Goal: Transaction & Acquisition: Download file/media

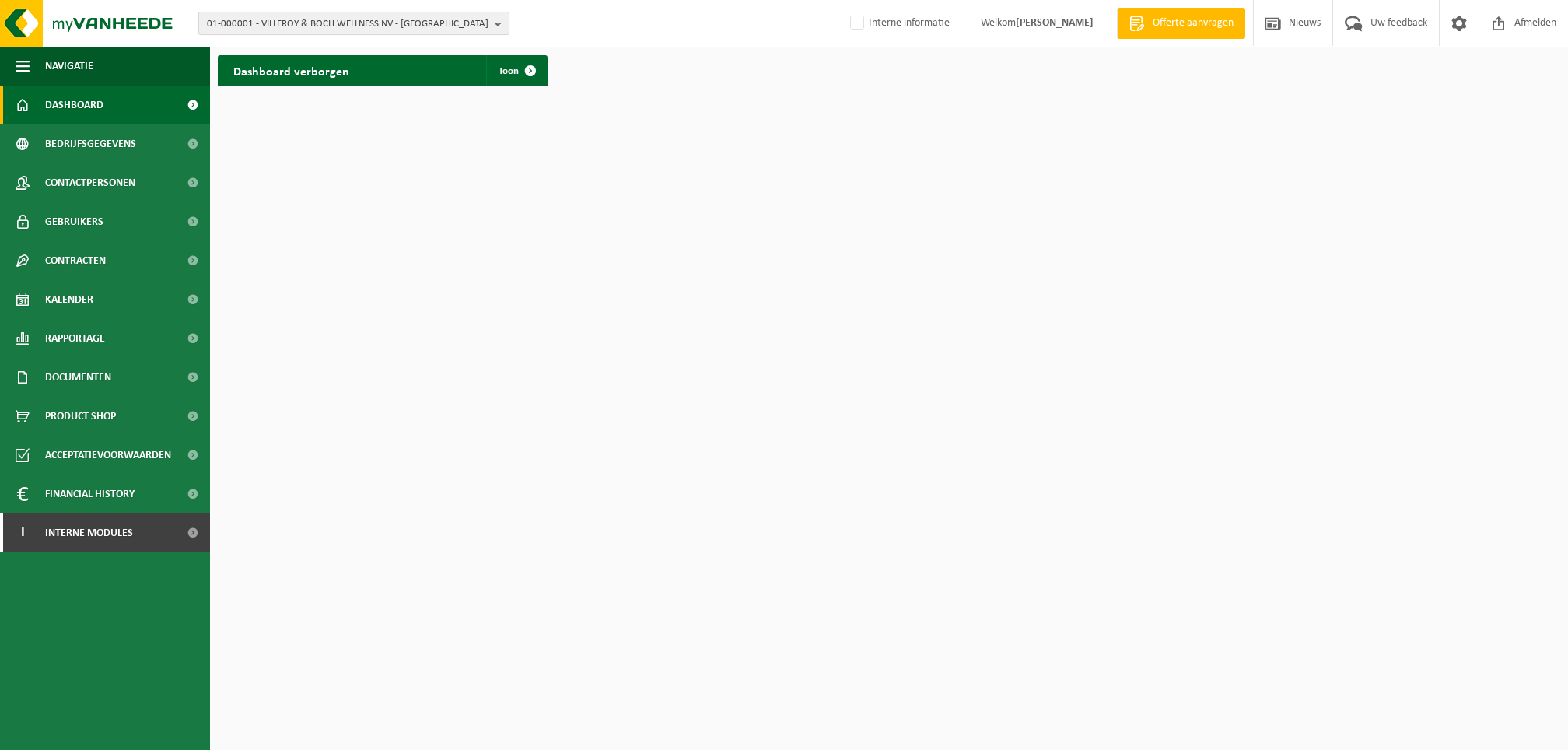
click at [259, 23] on span "01-000001 - VILLEROY & BOCH WELLNESS NV - [GEOGRAPHIC_DATA]" at bounding box center [348, 23] width 282 height 23
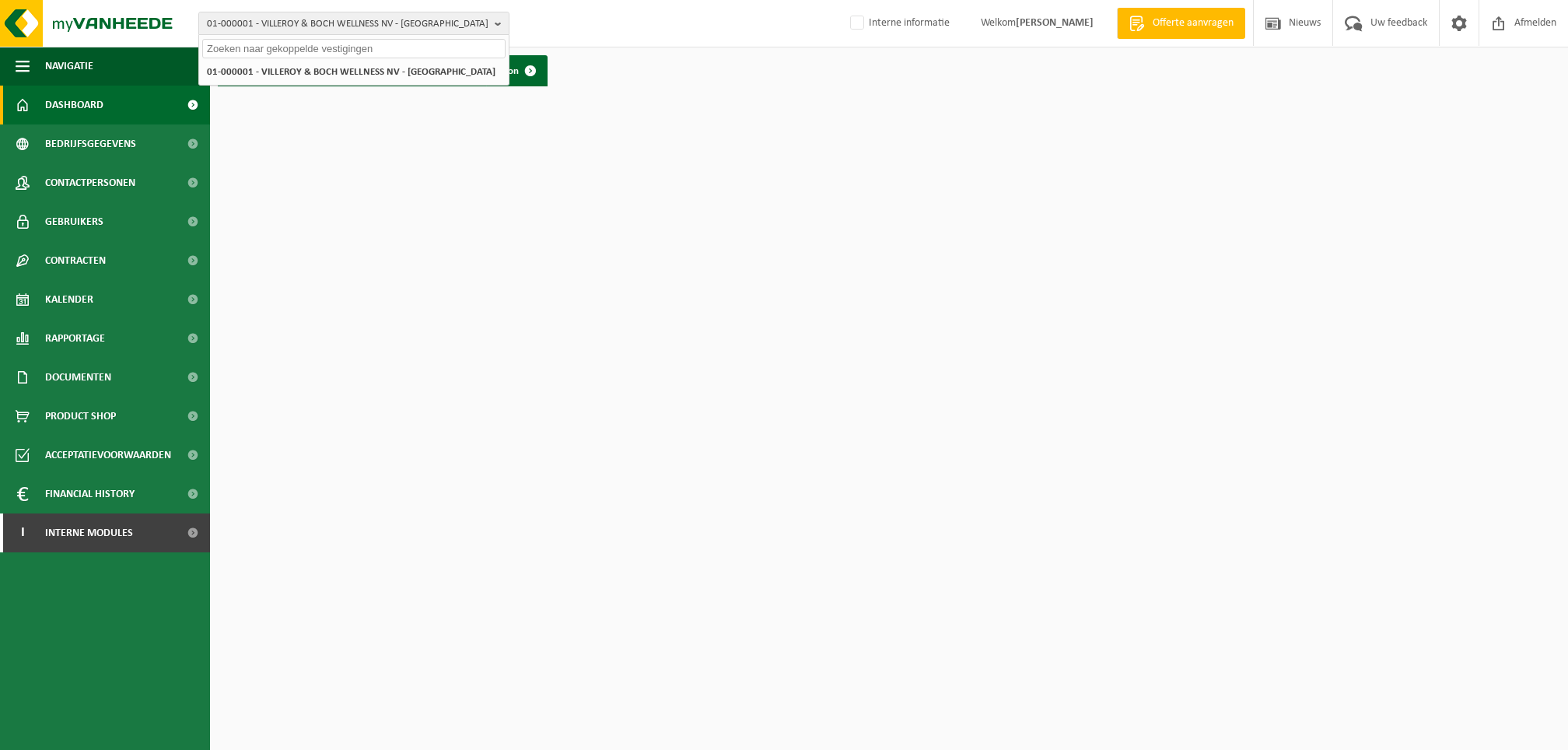
paste input "01-056911"
type input "01-056911"
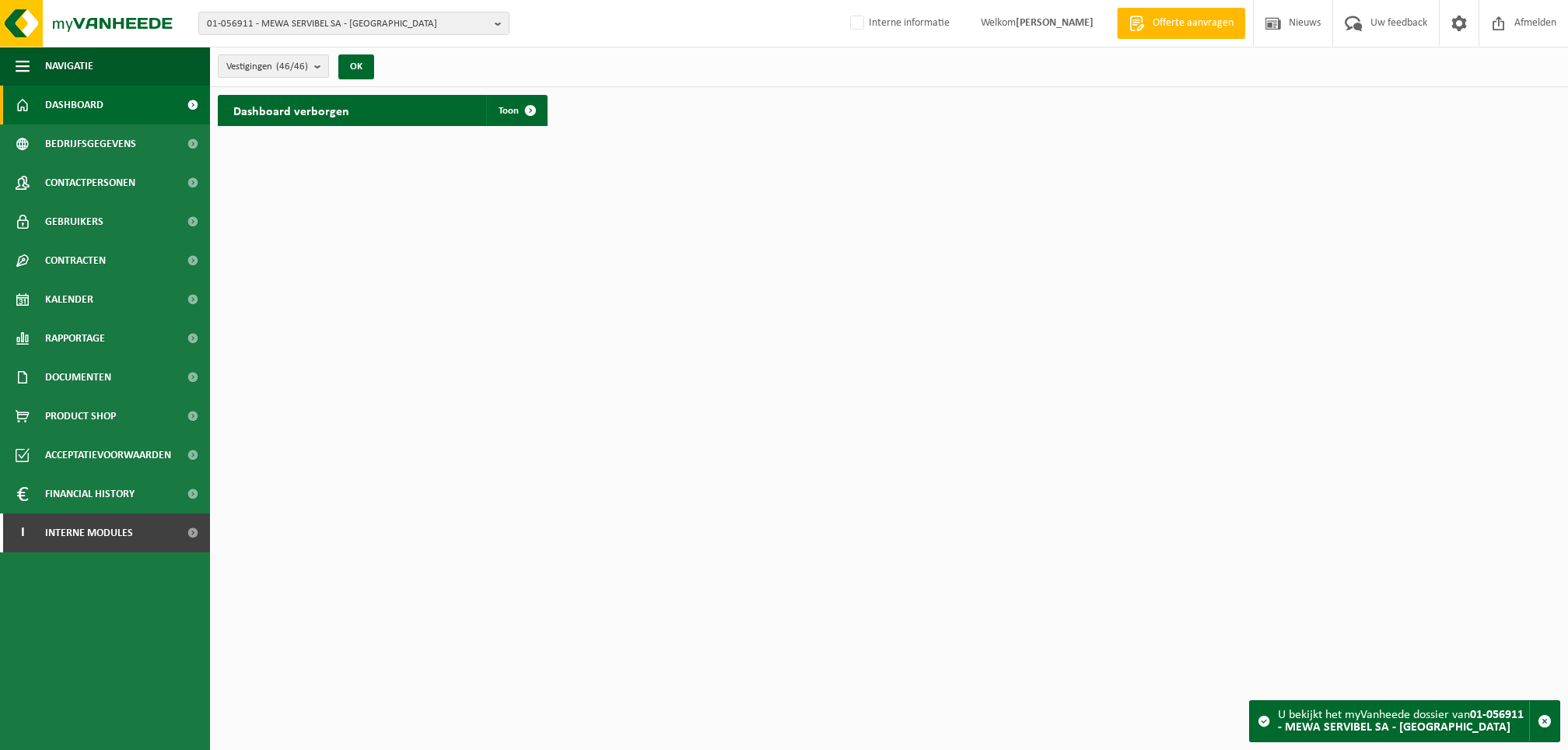
click at [351, 119] on h2 "Dashboard verborgen" at bounding box center [291, 110] width 147 height 30
click at [510, 106] on span "Toon" at bounding box center [508, 111] width 20 height 10
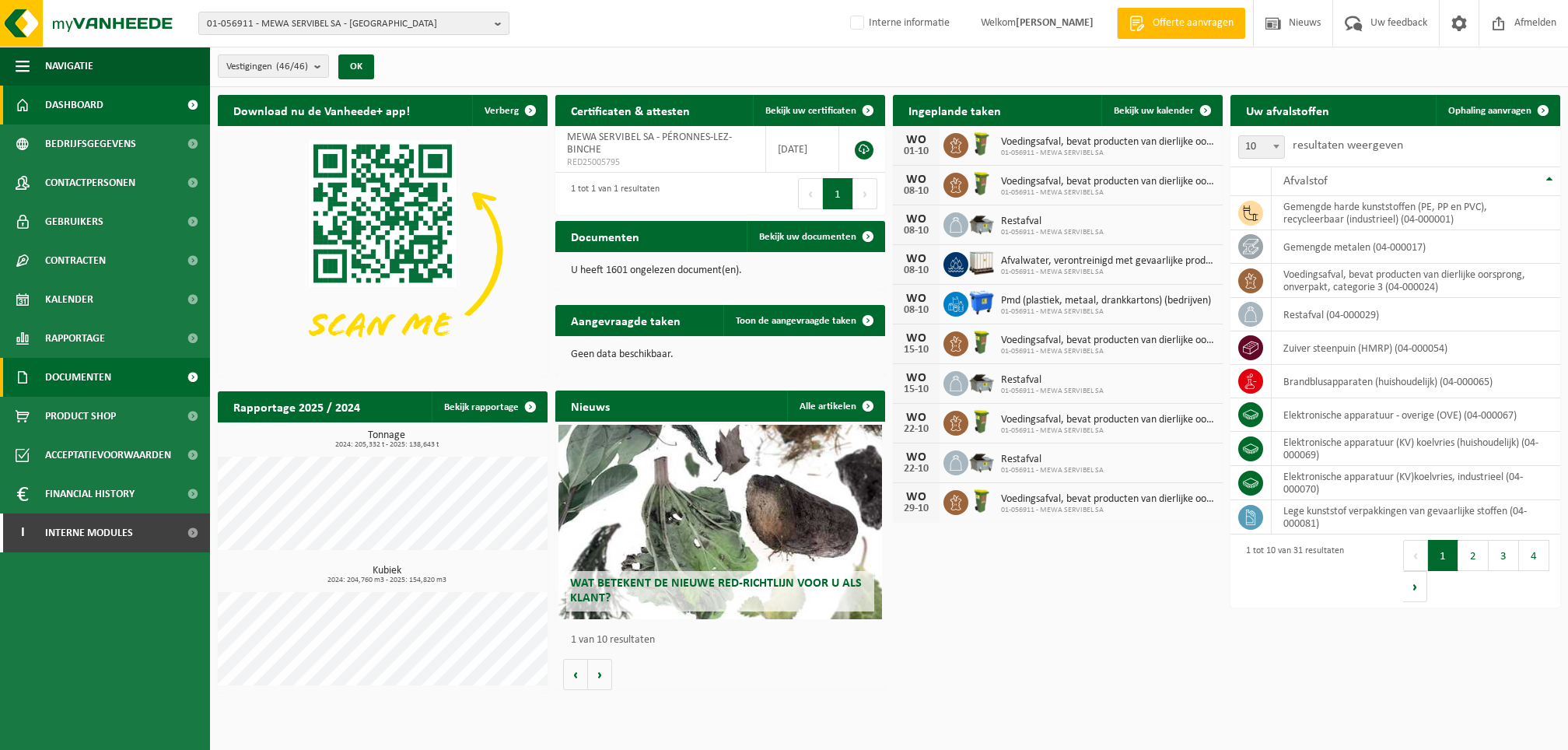
click at [133, 375] on link "Documenten" at bounding box center [105, 377] width 210 height 39
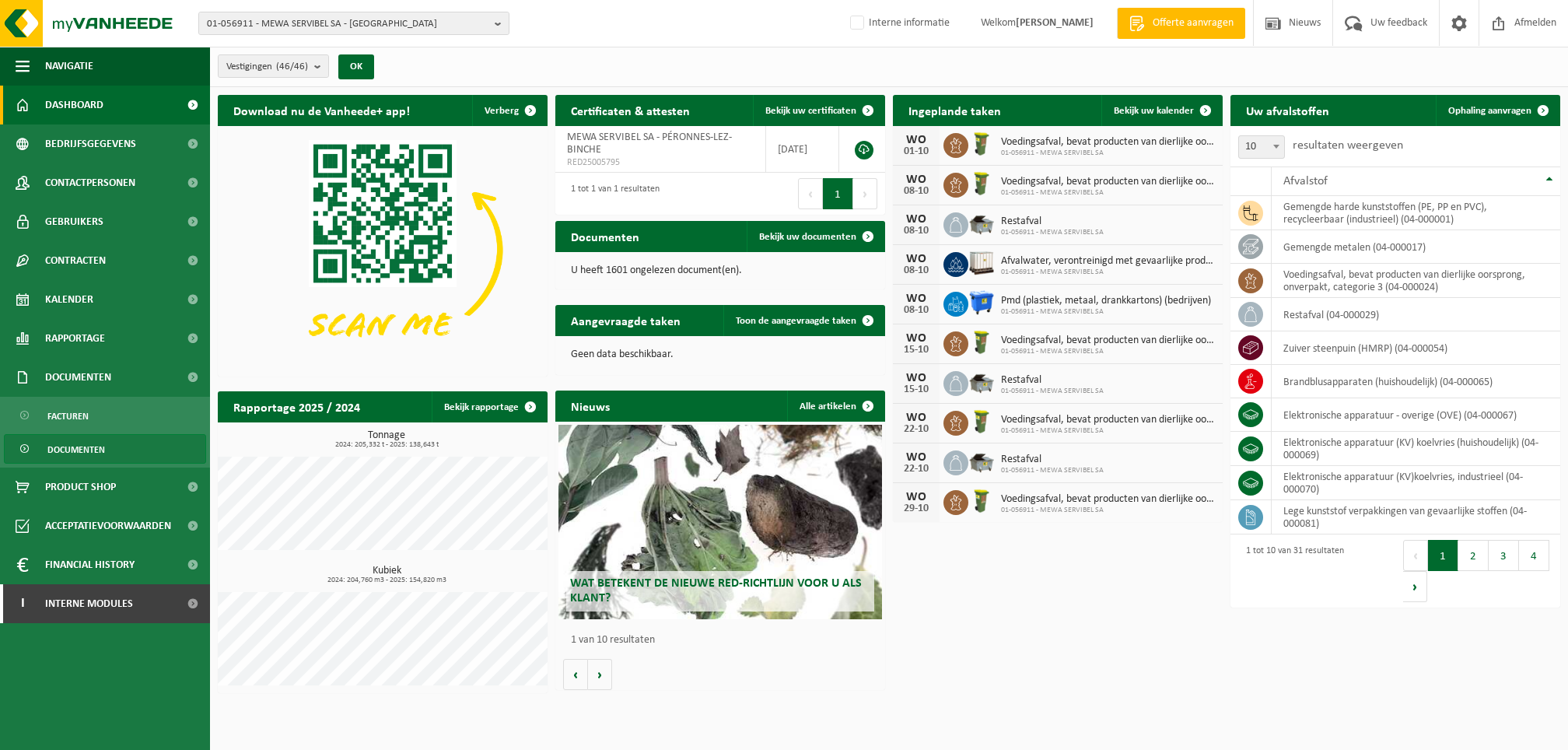
click at [73, 444] on span "Documenten" at bounding box center [76, 450] width 58 height 29
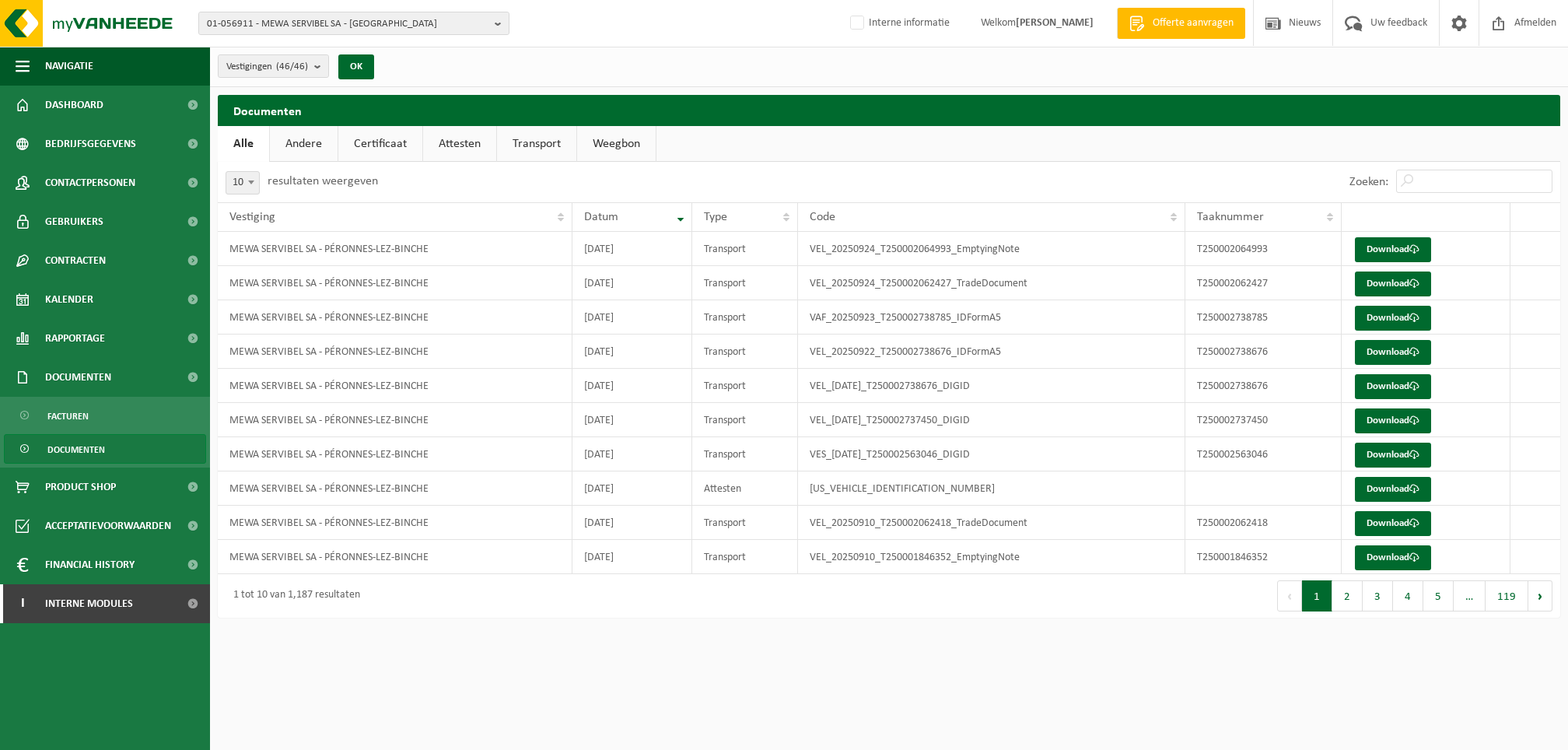
click at [539, 135] on link "Transport" at bounding box center [537, 144] width 80 height 35
click at [1386, 608] on button "3" at bounding box center [1384, 596] width 30 height 31
click at [1438, 603] on button "5" at bounding box center [1444, 596] width 30 height 31
click at [1475, 606] on span "…" at bounding box center [1475, 596] width 32 height 31
click at [1450, 601] on button "6" at bounding box center [1444, 596] width 30 height 31
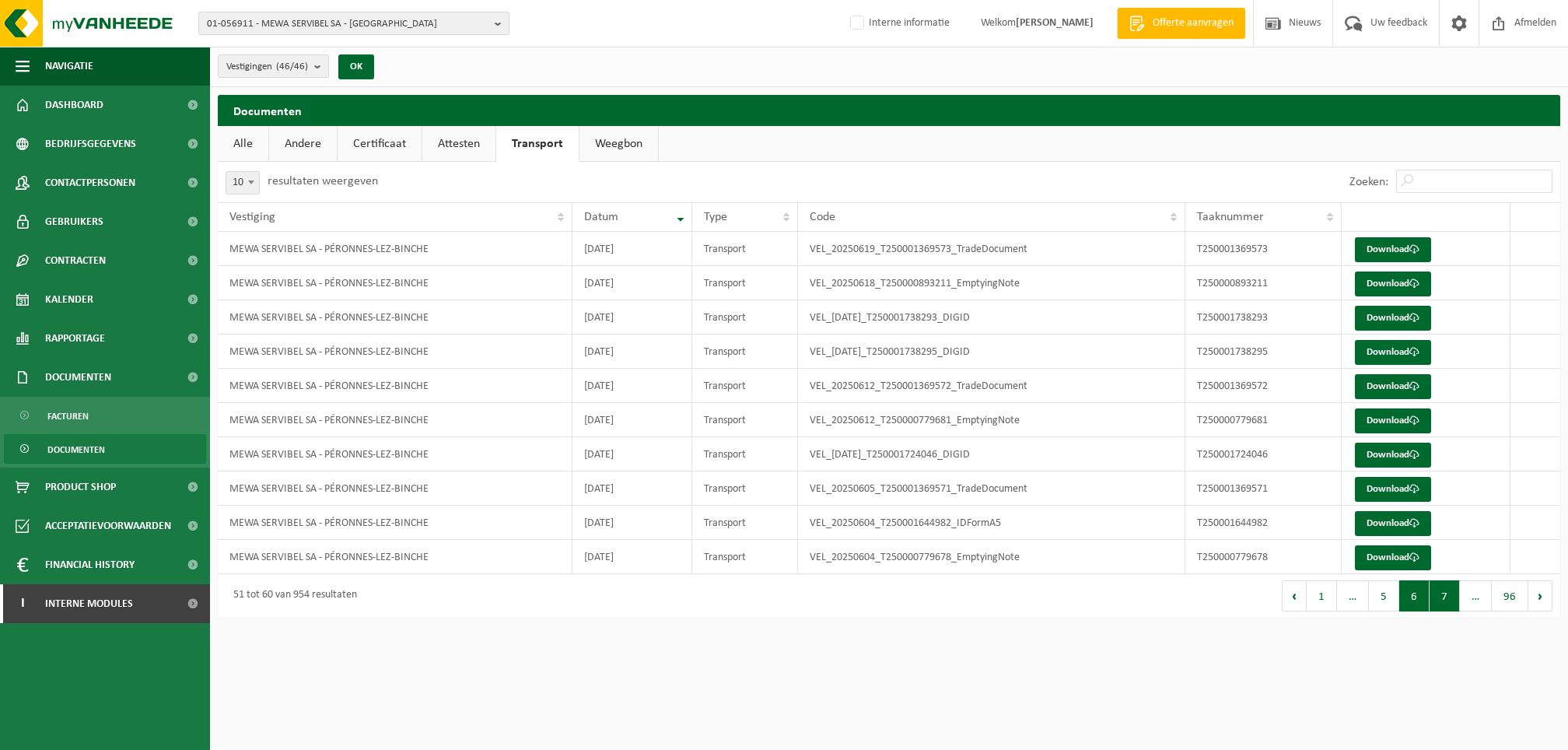
click at [1449, 601] on button "7" at bounding box center [1444, 596] width 30 height 31
click at [1450, 600] on button "8" at bounding box center [1444, 596] width 30 height 31
click at [1375, 320] on link "Download" at bounding box center [1392, 317] width 76 height 25
click at [1377, 355] on link "Download" at bounding box center [1392, 352] width 76 height 25
click at [1385, 382] on link "Download" at bounding box center [1392, 387] width 76 height 25
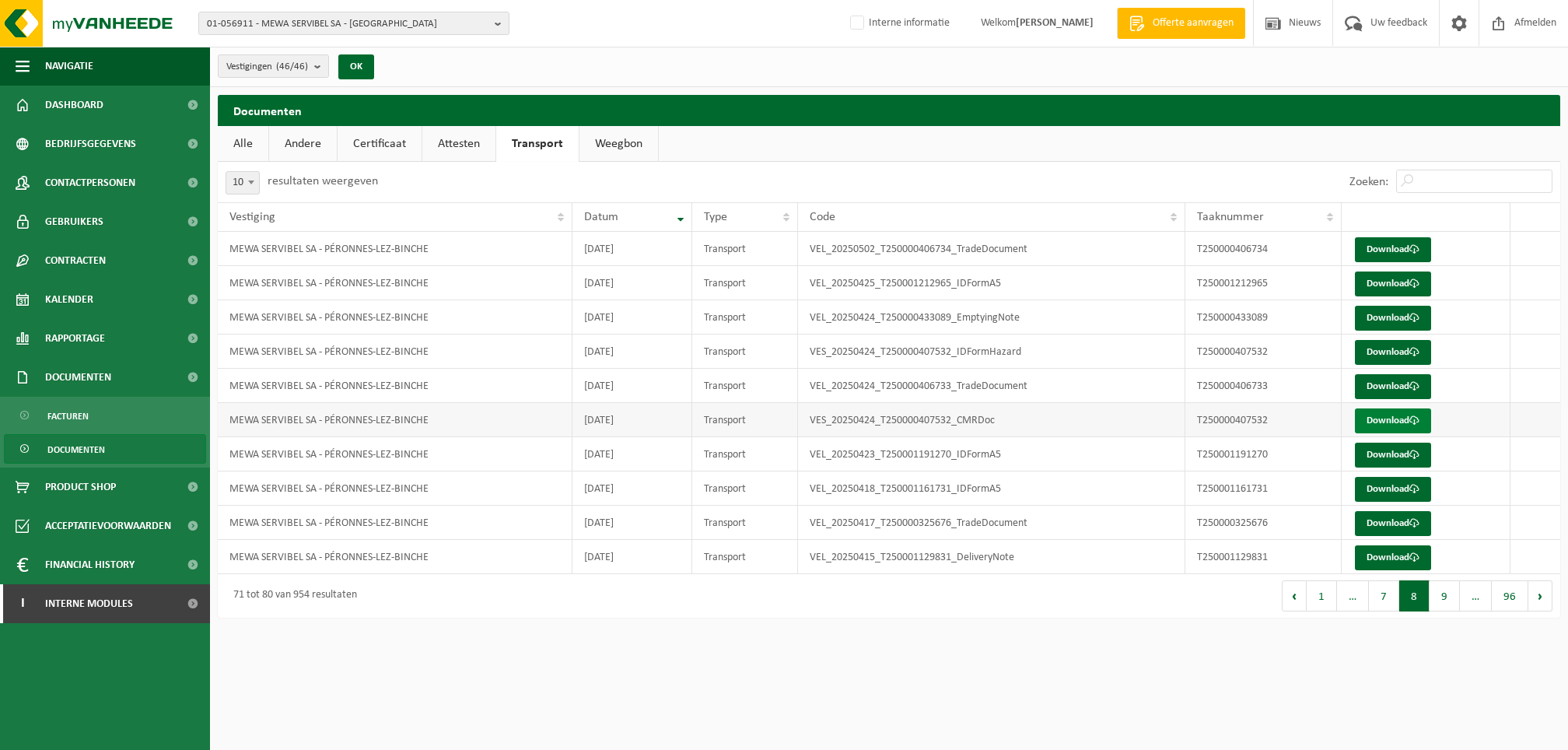
click at [1386, 422] on link "Download" at bounding box center [1392, 420] width 76 height 25
